Goal: Entertainment & Leisure: Consume media (video, audio)

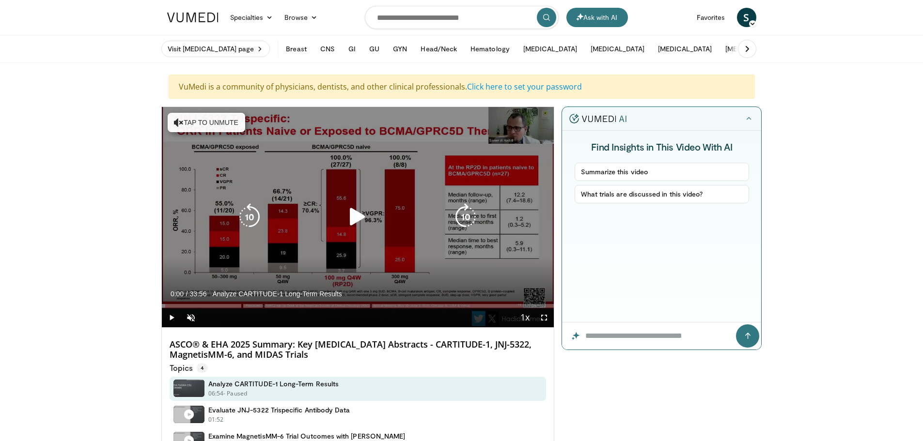
click at [233, 126] on button "Tap to unmute" at bounding box center [207, 122] width 78 height 19
click at [356, 216] on icon "Video Player" at bounding box center [357, 216] width 27 height 27
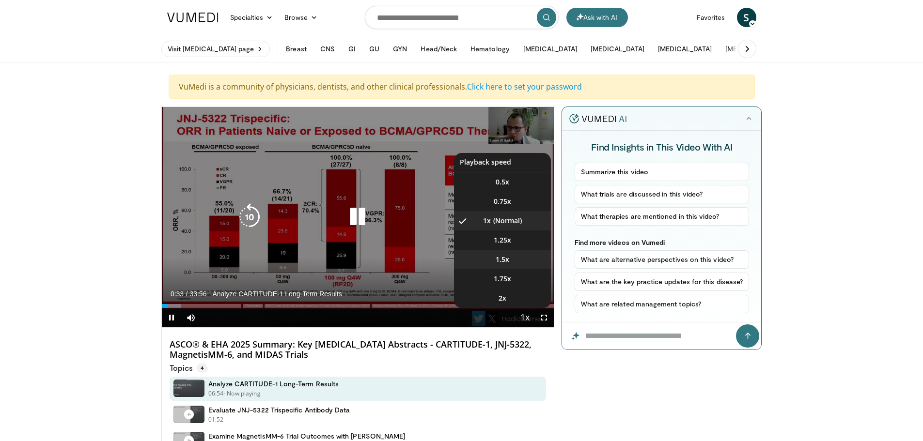
drag, startPoint x: 513, startPoint y: 262, endPoint x: 484, endPoint y: 266, distance: 28.8
click at [513, 262] on li "1.5x" at bounding box center [502, 259] width 97 height 19
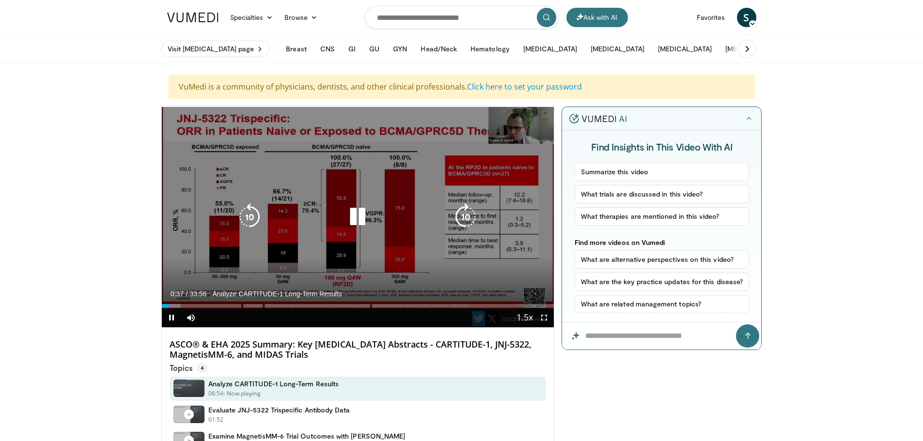
click at [365, 224] on icon "Video Player" at bounding box center [357, 216] width 27 height 27
